Goal: Navigation & Orientation: Find specific page/section

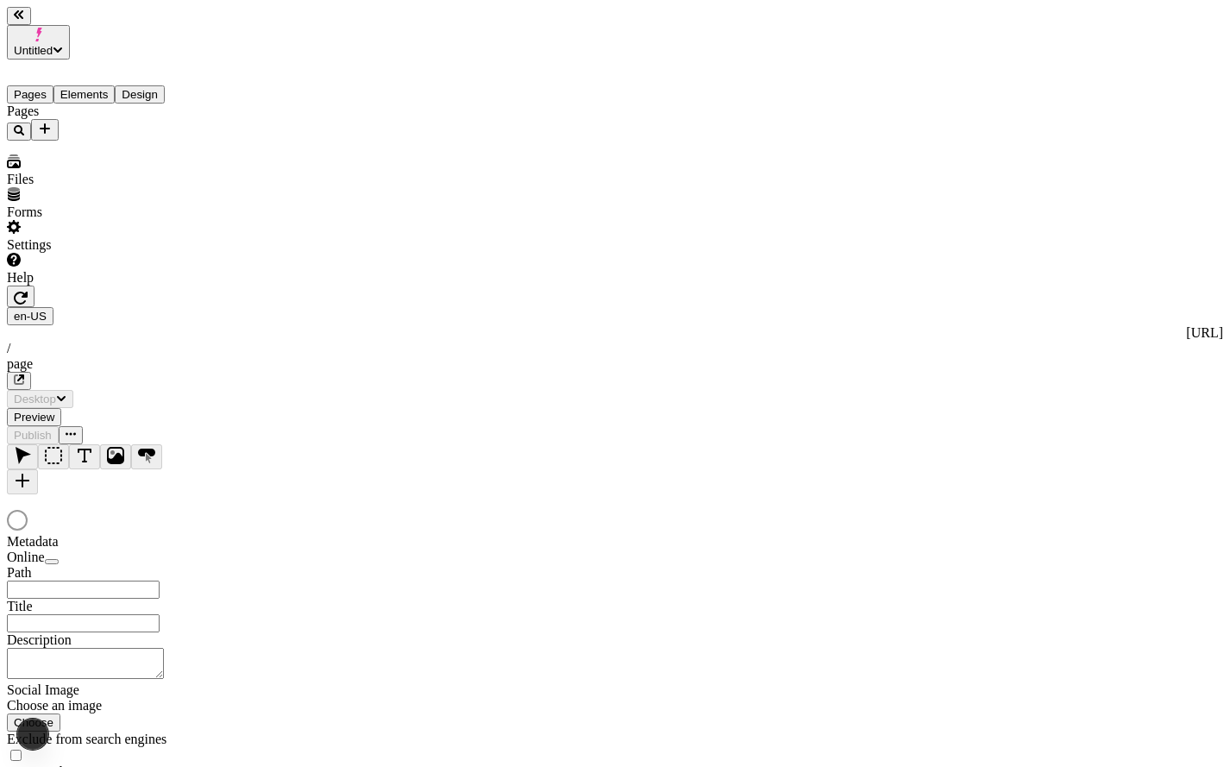
type input "/page"
